Goal: Find specific page/section: Find specific page/section

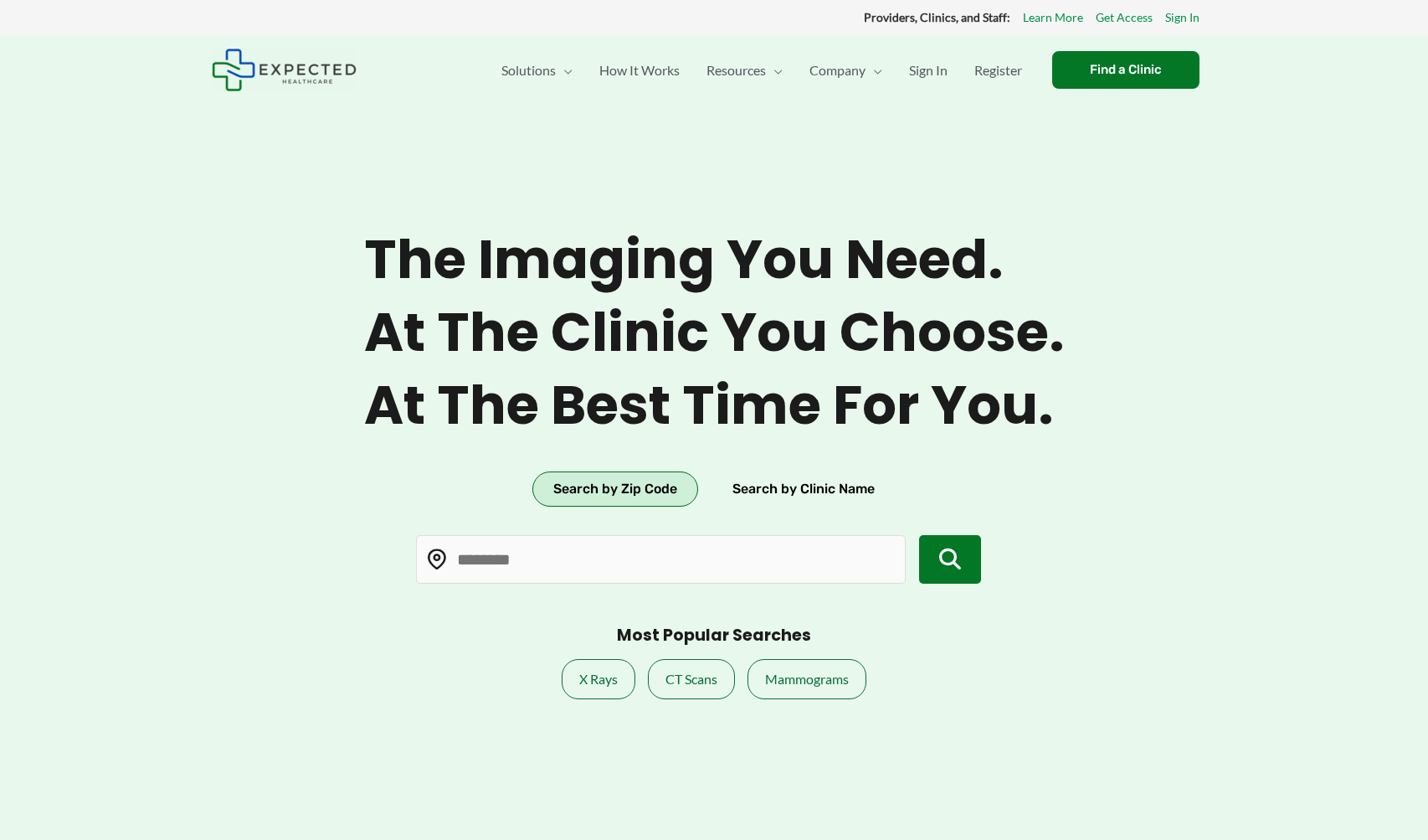
type input "*****"
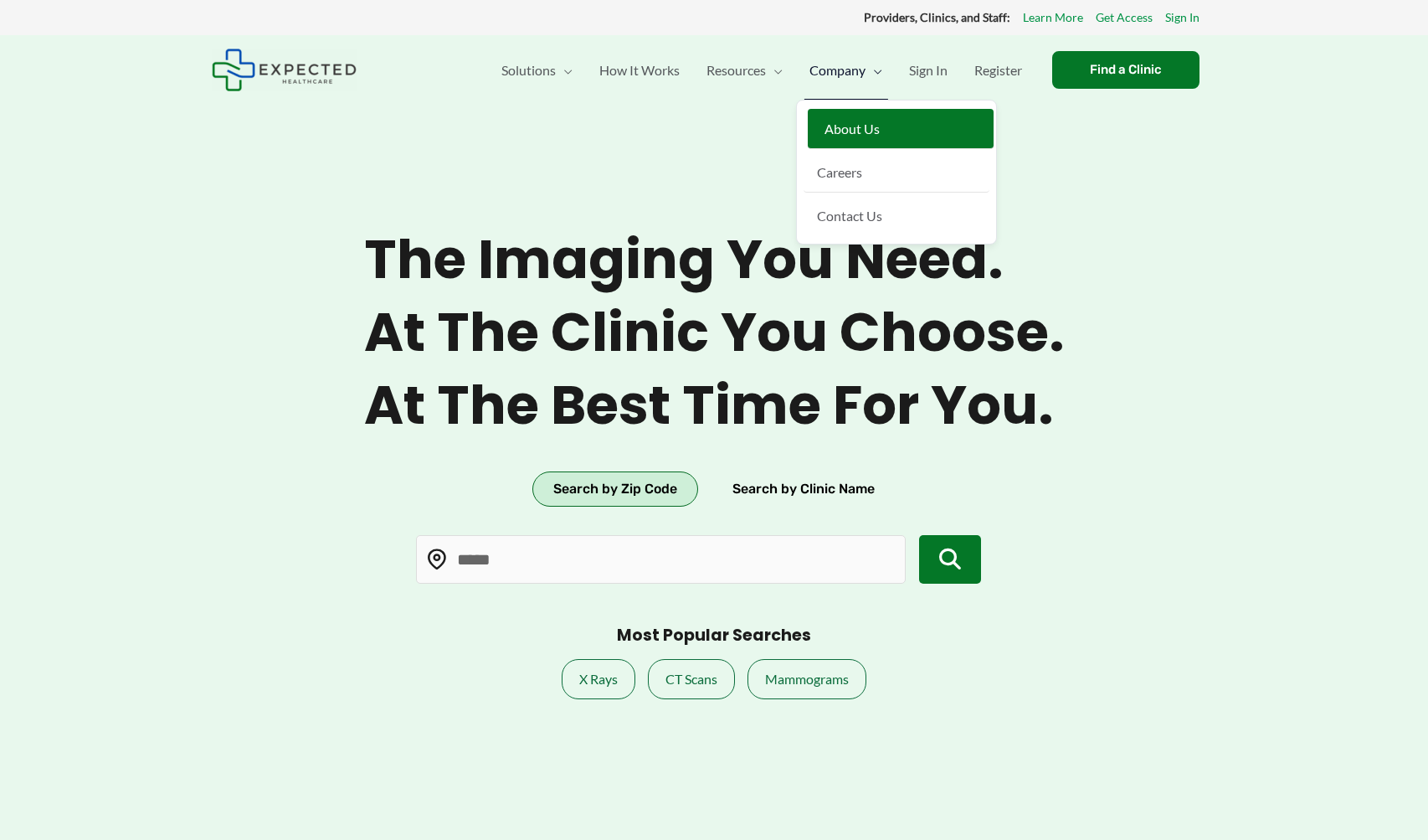
click at [854, 131] on span "About Us" at bounding box center [852, 129] width 55 height 16
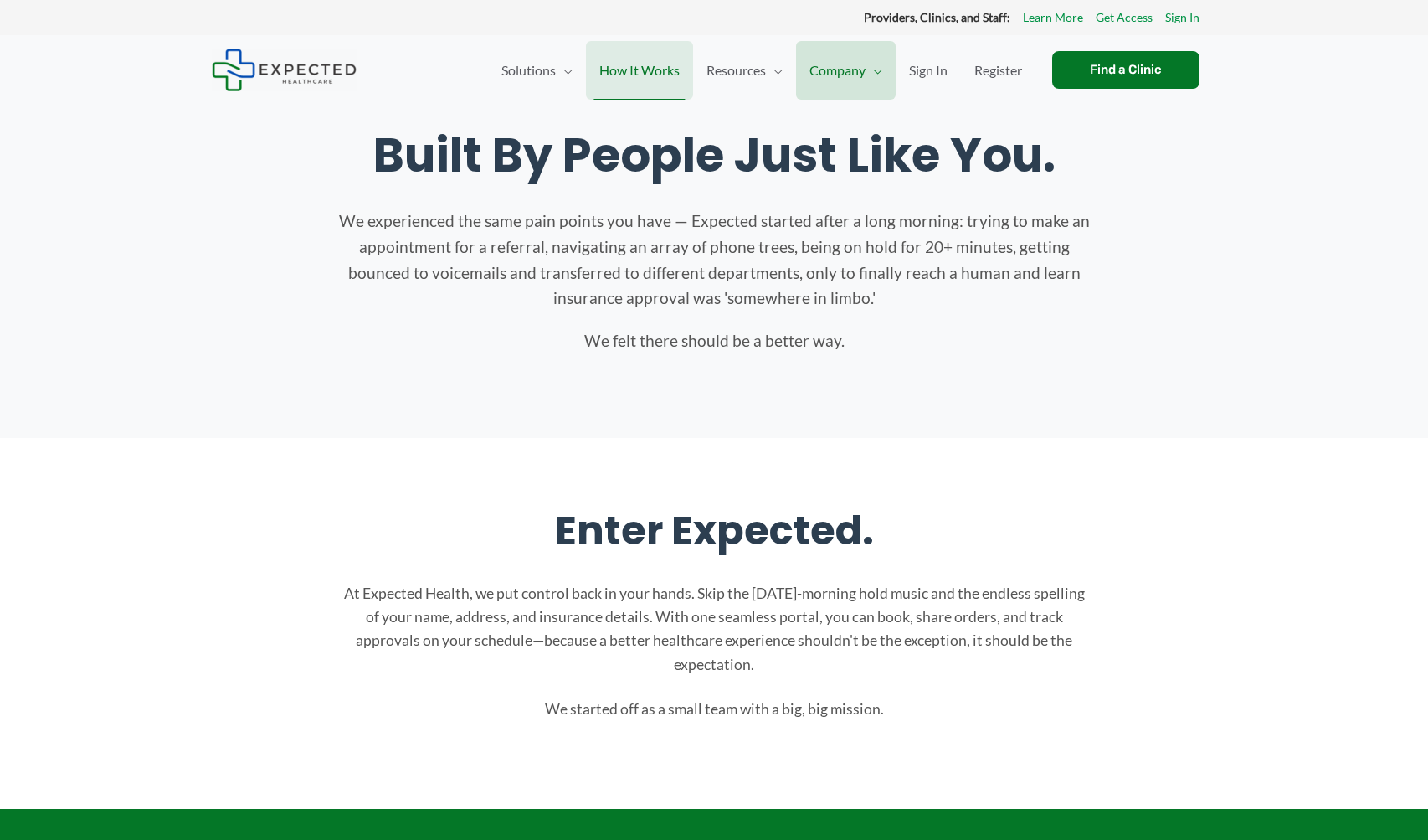
click at [631, 71] on span "How It Works" at bounding box center [639, 70] width 80 height 59
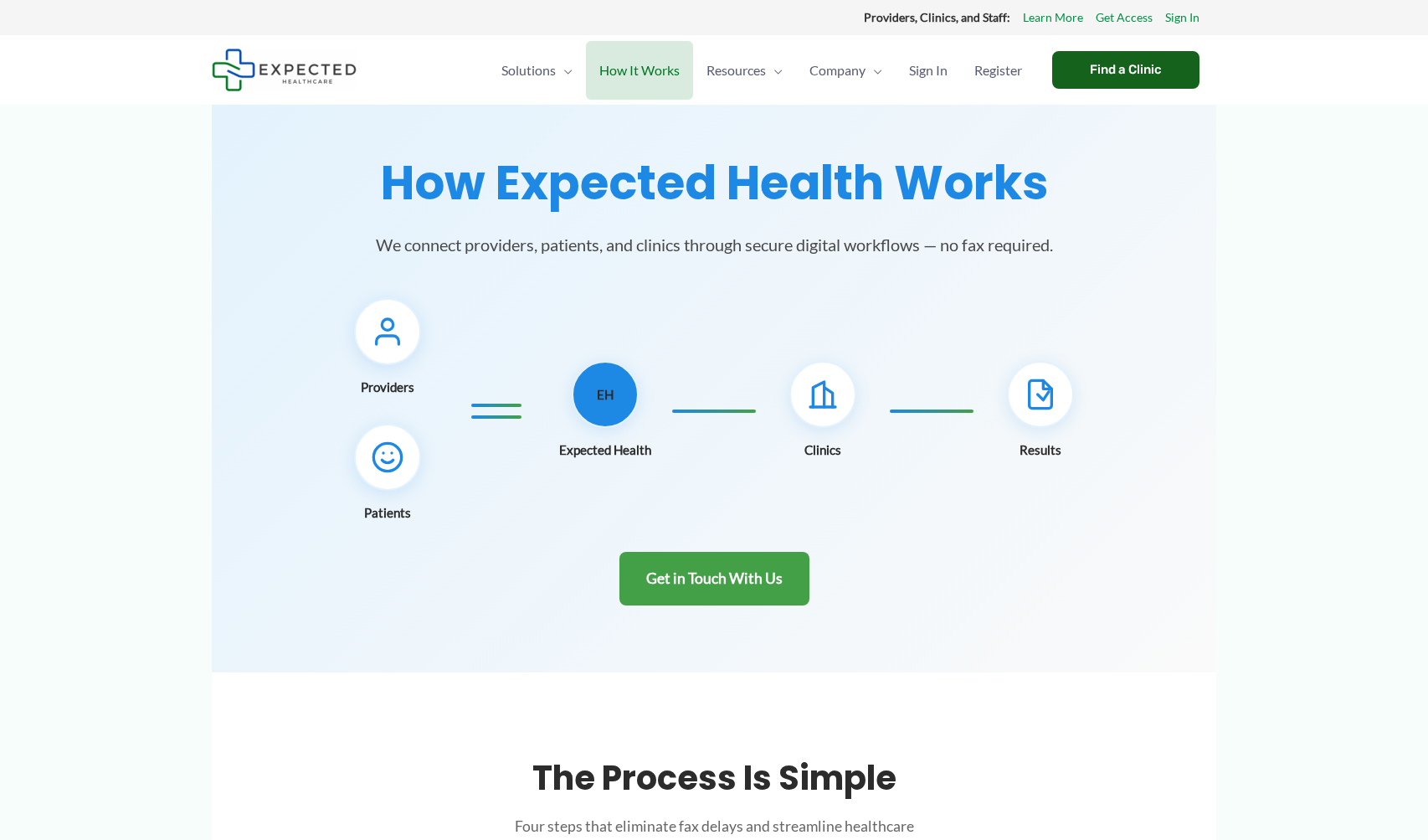
click at [1148, 73] on div "Find a Clinic" at bounding box center [1126, 70] width 147 height 37
